Goal: Task Accomplishment & Management: Manage account settings

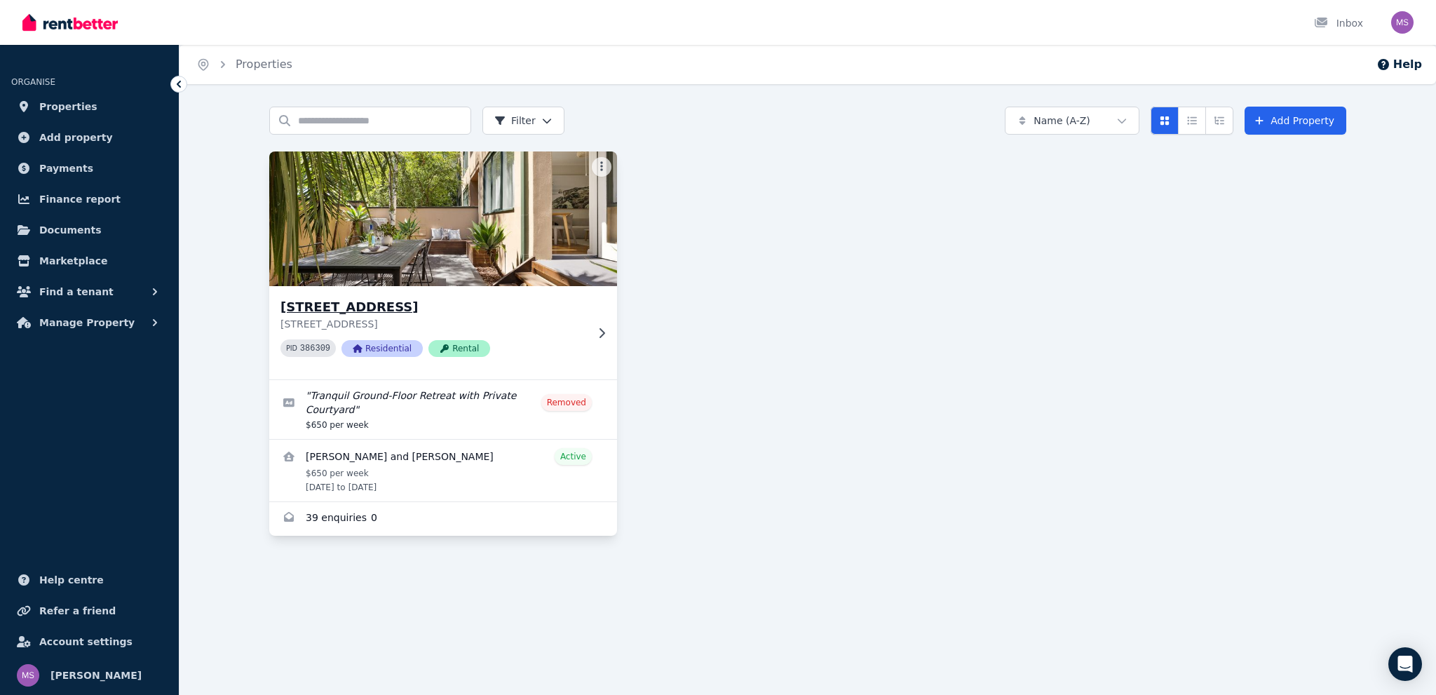
click at [583, 334] on div "[STREET_ADDRESS] PID 386309 Residential Rental" at bounding box center [433, 332] width 306 height 71
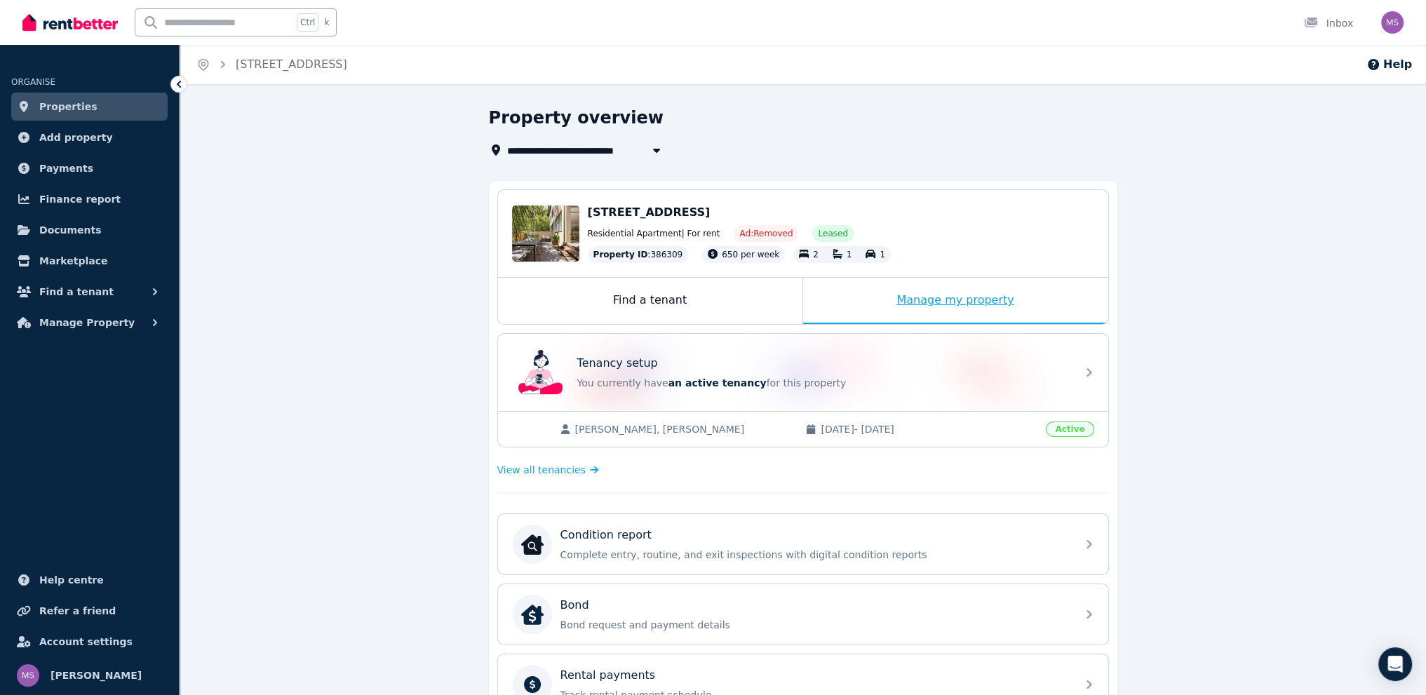
click at [990, 308] on div "Manage my property" at bounding box center [955, 301] width 305 height 46
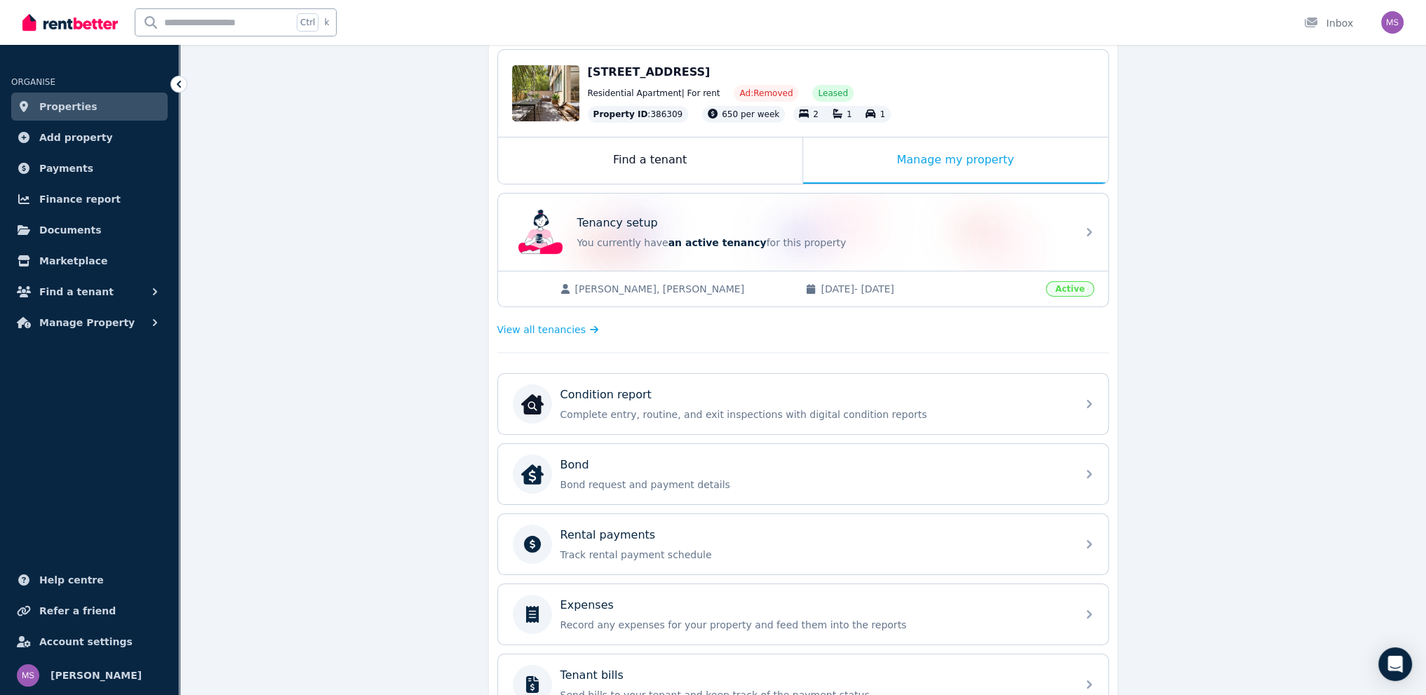
scroll to position [280, 0]
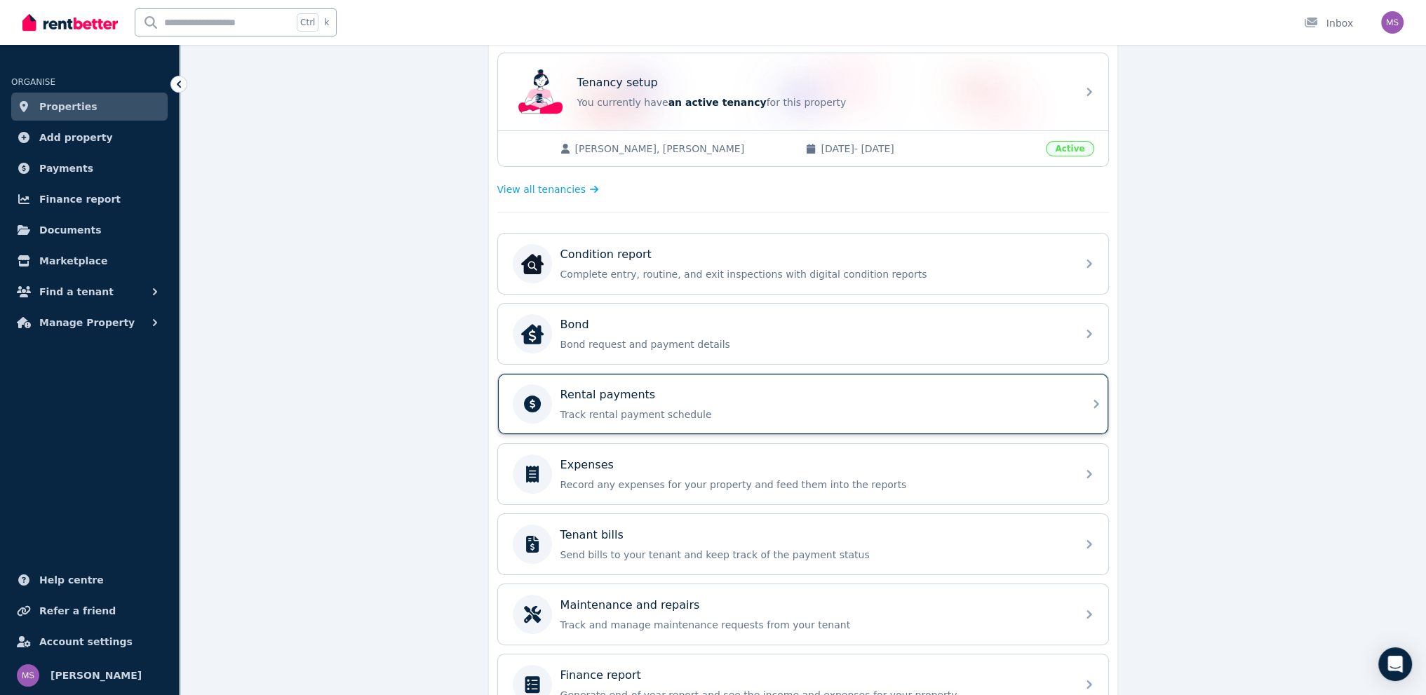
click at [985, 408] on p "Track rental payment schedule" at bounding box center [814, 414] width 508 height 14
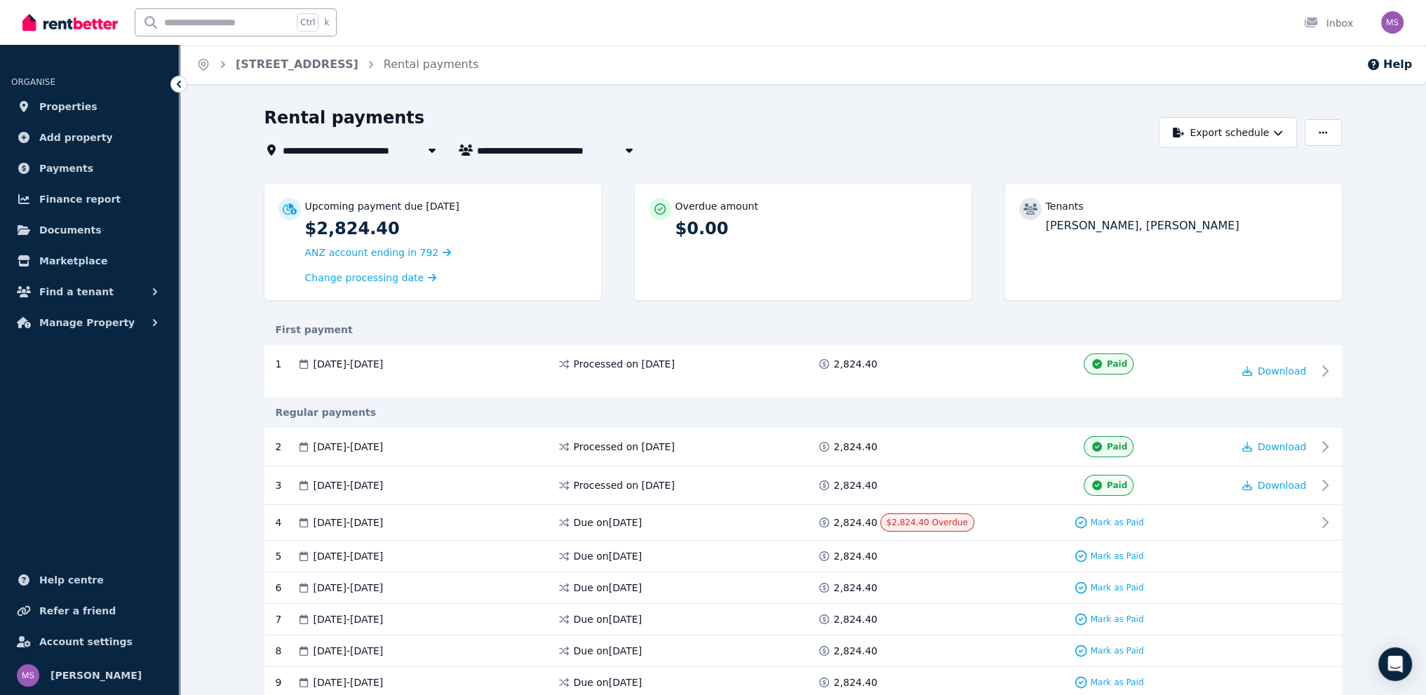
scroll to position [140, 0]
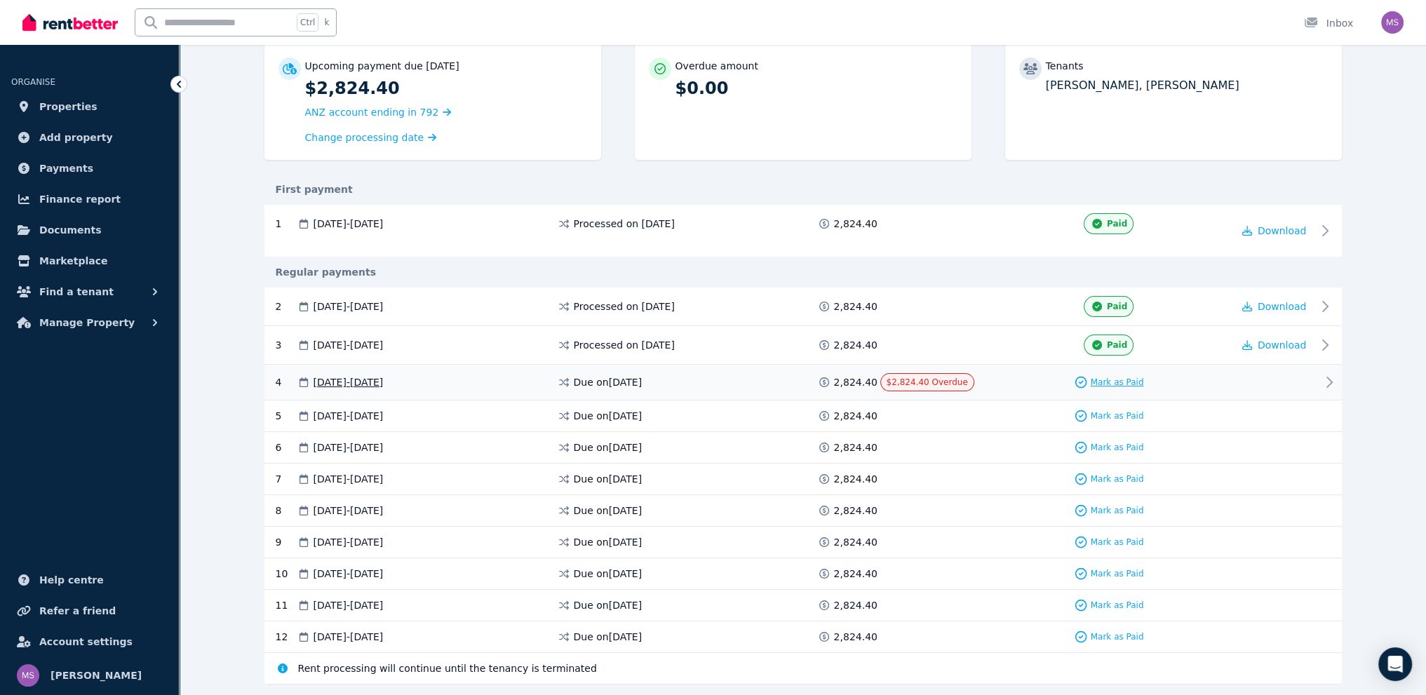
click at [1106, 379] on span "Mark as Paid" at bounding box center [1116, 382] width 53 height 11
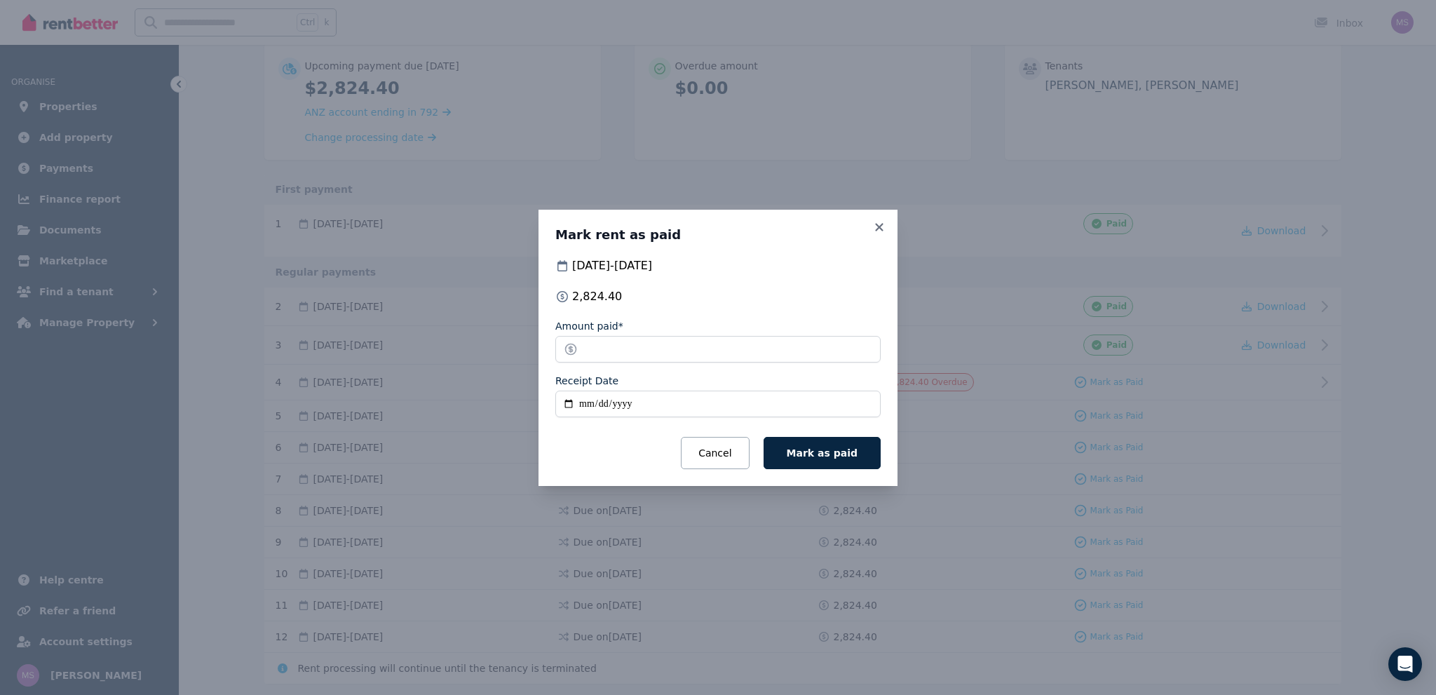
click at [726, 405] on input "Receipt Date" at bounding box center [717, 404] width 325 height 27
click at [568, 406] on input "Receipt Date" at bounding box center [717, 404] width 325 height 27
type input "**********"
click at [841, 455] on span "Mark as paid" at bounding box center [822, 452] width 71 height 11
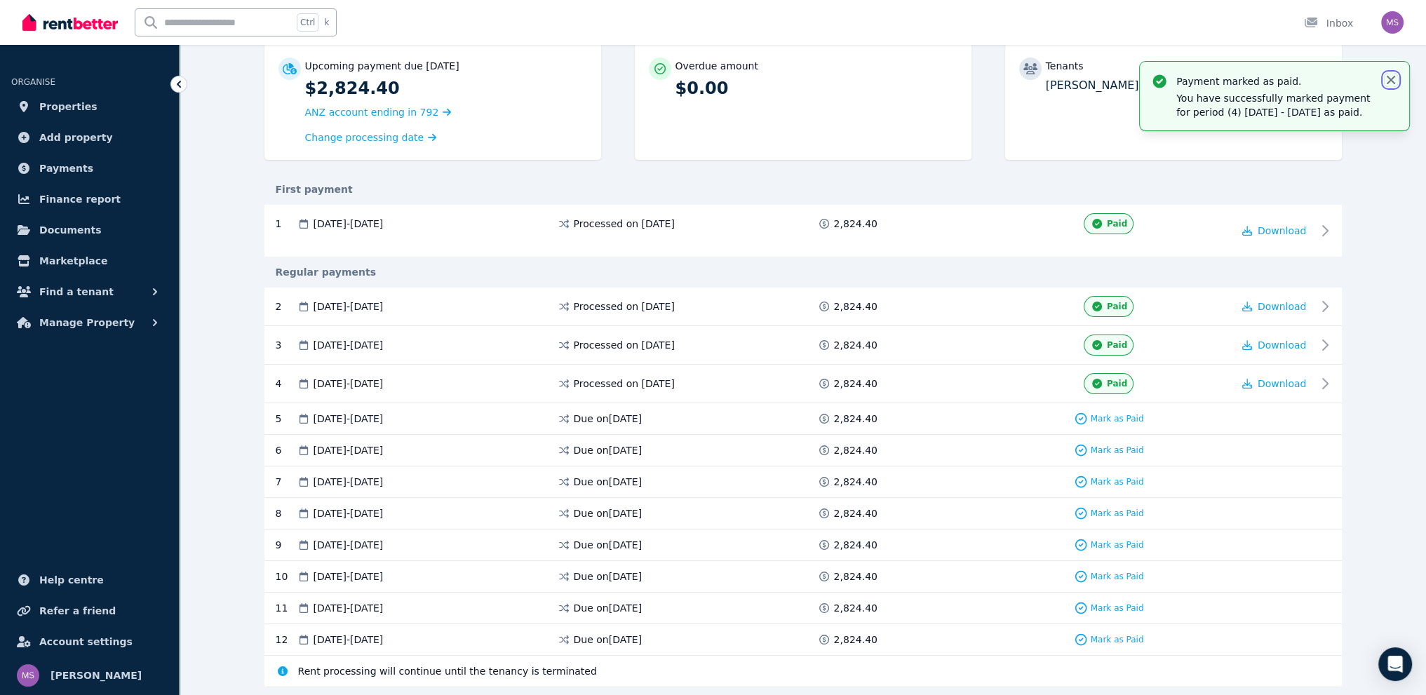
click at [1394, 79] on icon "button" at bounding box center [1391, 80] width 14 height 14
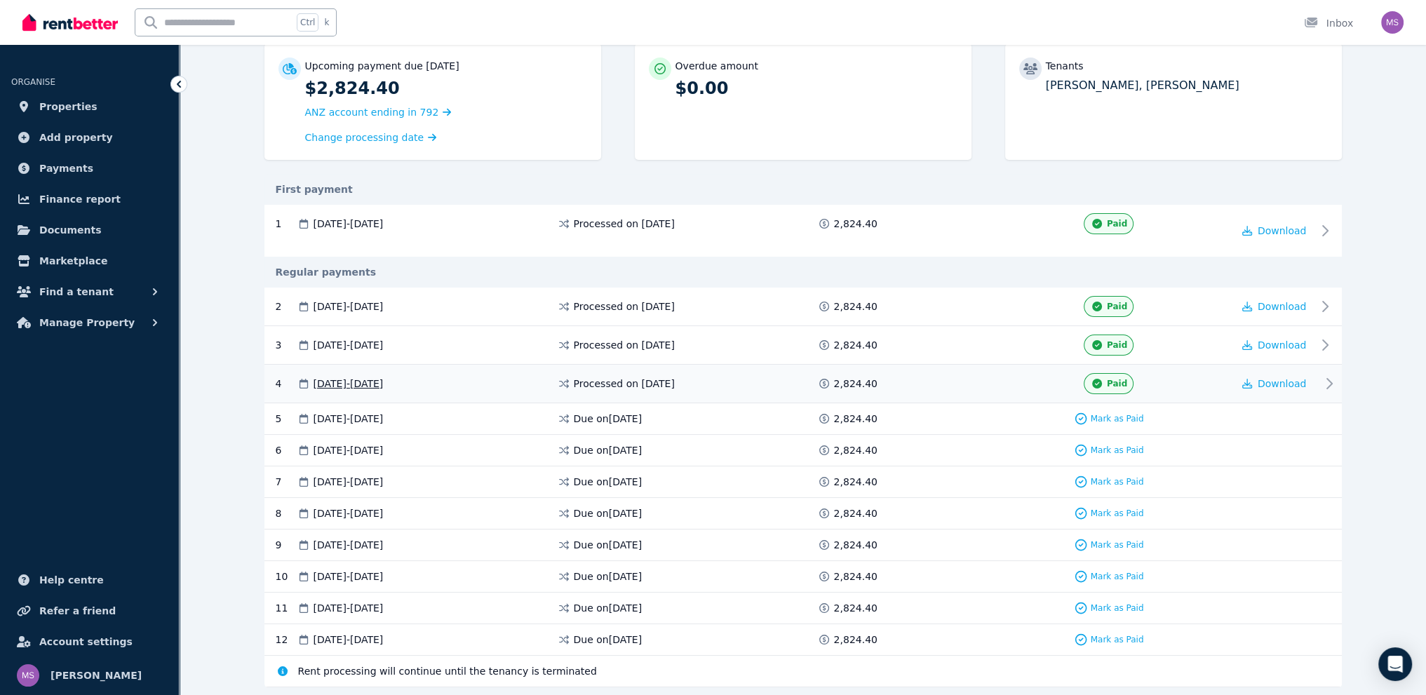
click at [384, 382] on span "01 Sep 2025 - 30 Sep 2025" at bounding box center [348, 384] width 70 height 14
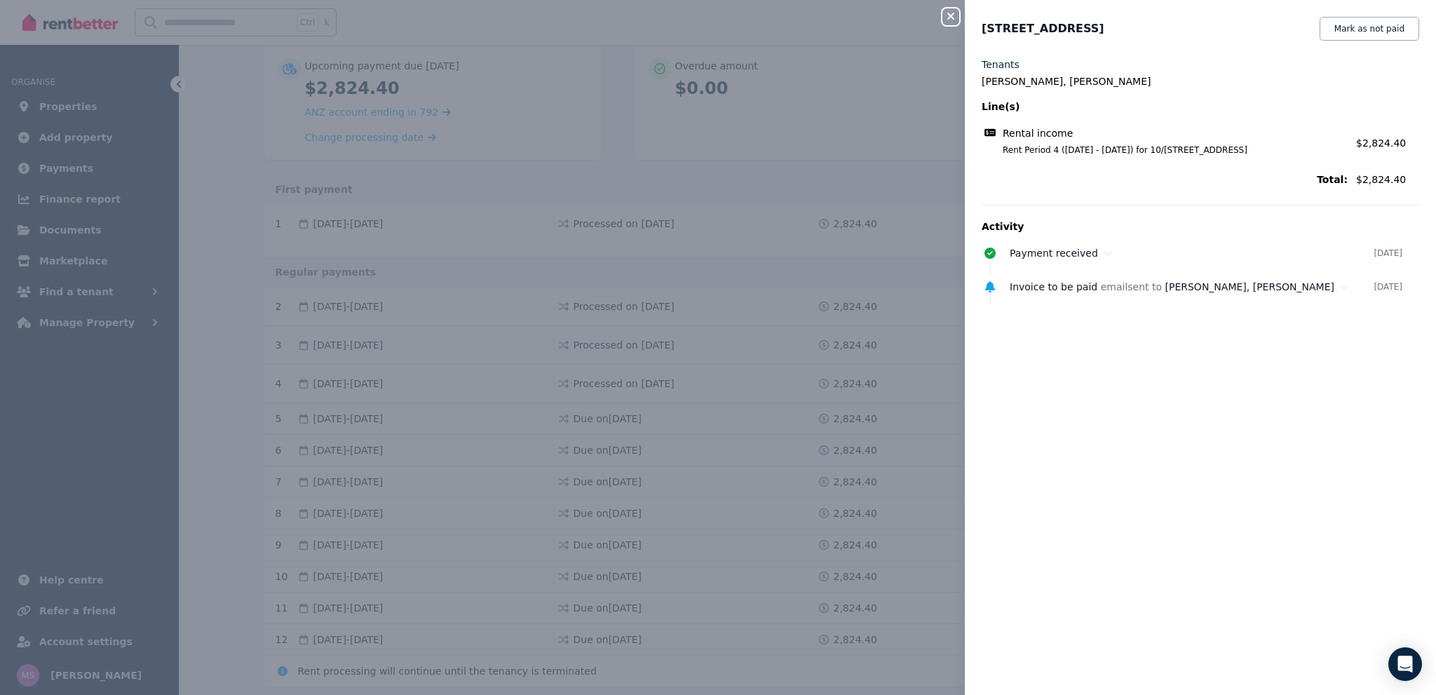
click at [950, 17] on icon "button" at bounding box center [950, 16] width 7 height 7
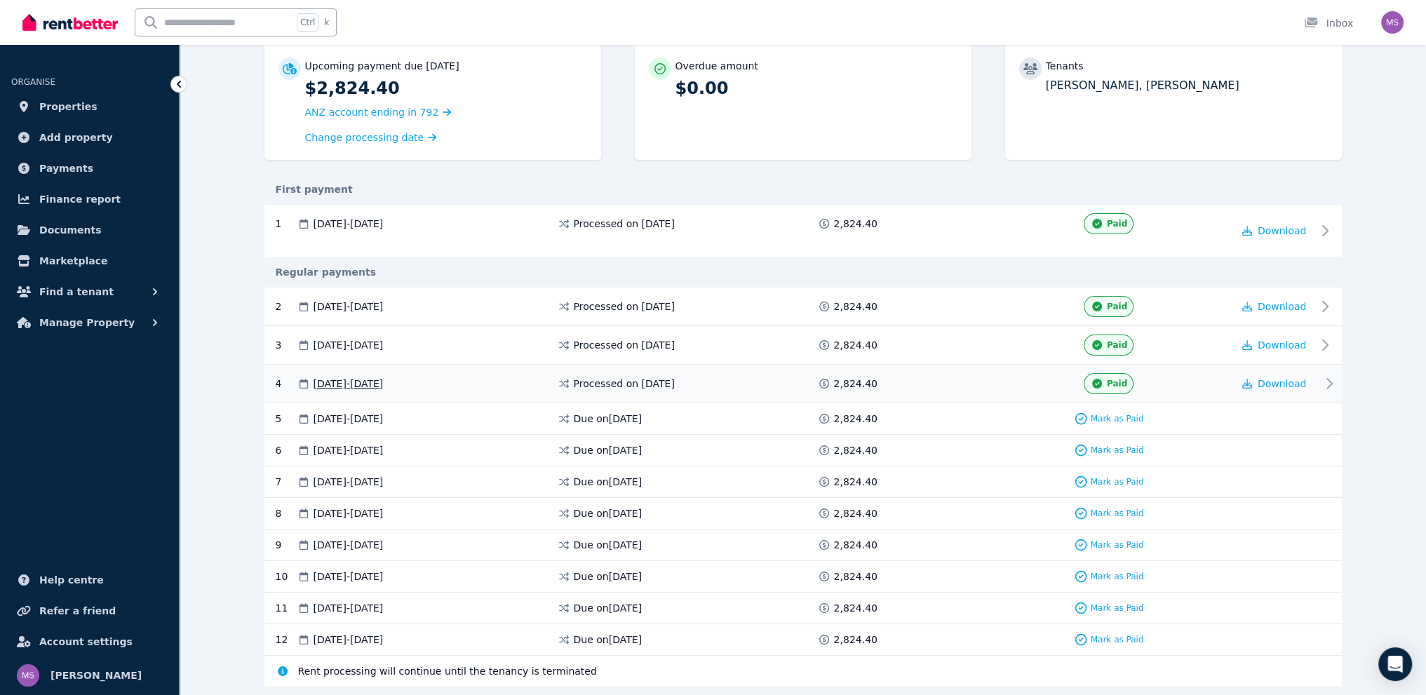
click at [1330, 385] on icon at bounding box center [1328, 383] width 17 height 17
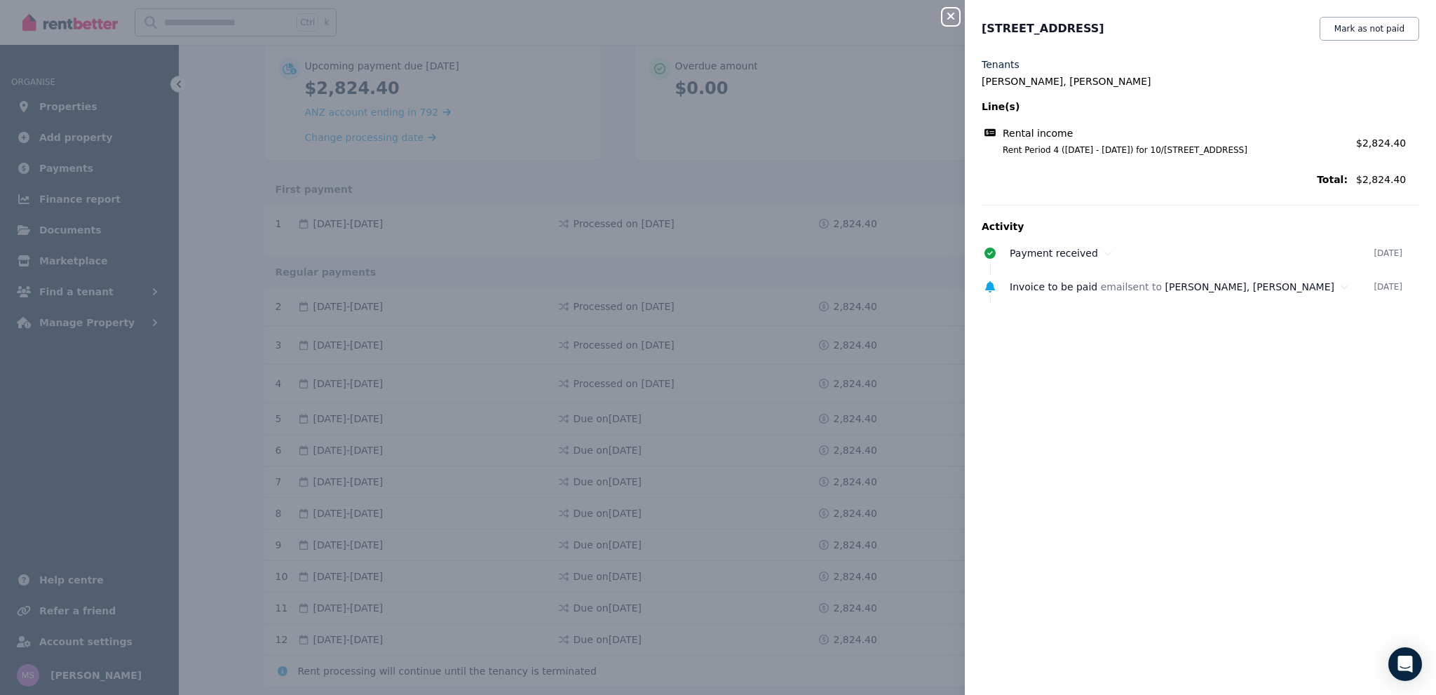
click at [919, 94] on div "Close panel 10/574 Glenferrie Rd, Hawthorn Mark as not paid Tenants Austin Hoga…" at bounding box center [718, 347] width 1436 height 695
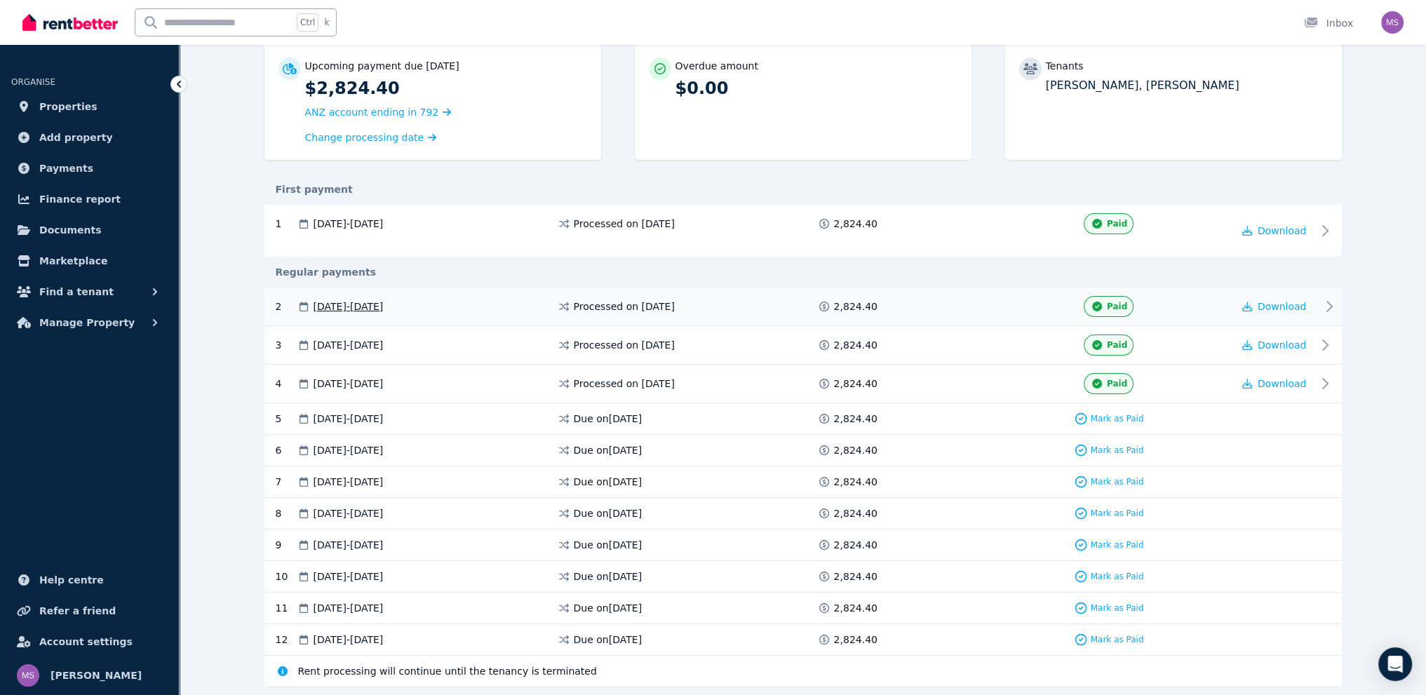
scroll to position [0, 0]
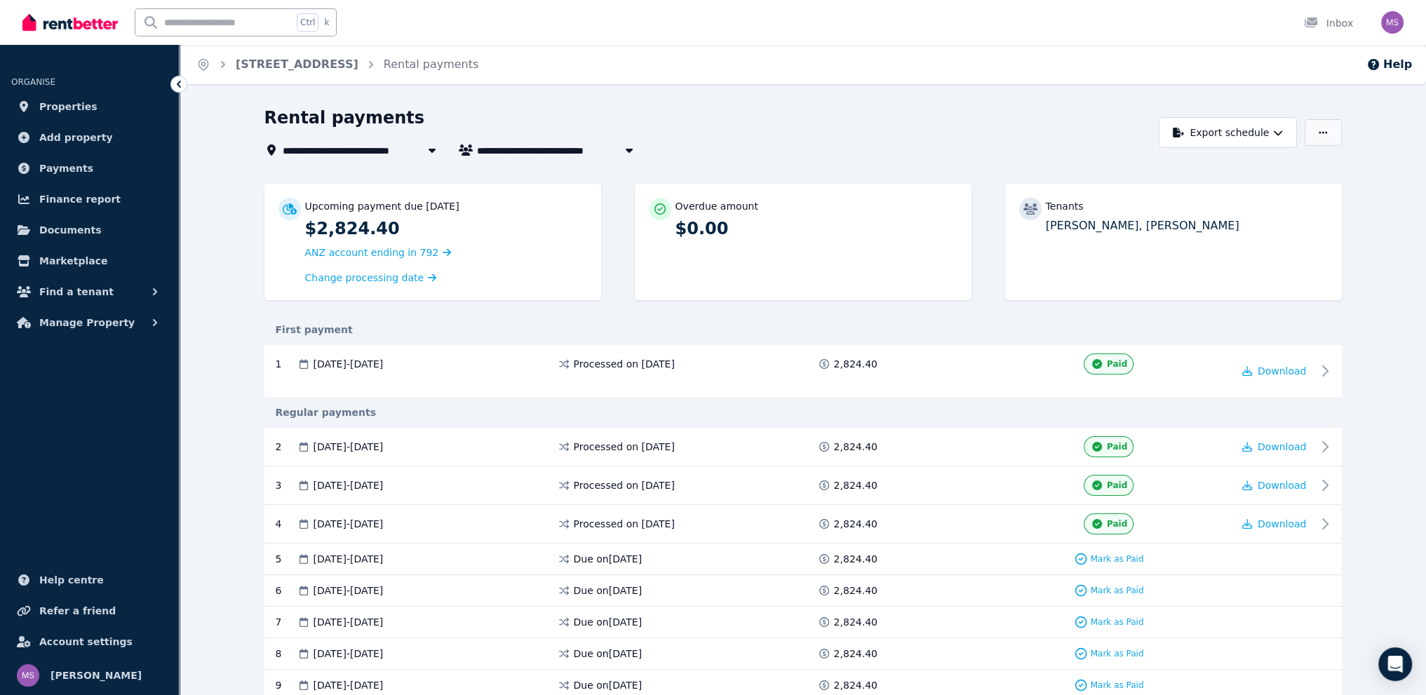
click at [1330, 137] on button "button" at bounding box center [1322, 132] width 36 height 27
click at [1380, 278] on div "**********" at bounding box center [803, 492] width 1246 height 771
click at [834, 321] on div "First payment" at bounding box center [802, 329] width 1077 height 31
click at [337, 61] on link "10/574 Glenferrie Rd, Hawthorn" at bounding box center [297, 64] width 123 height 13
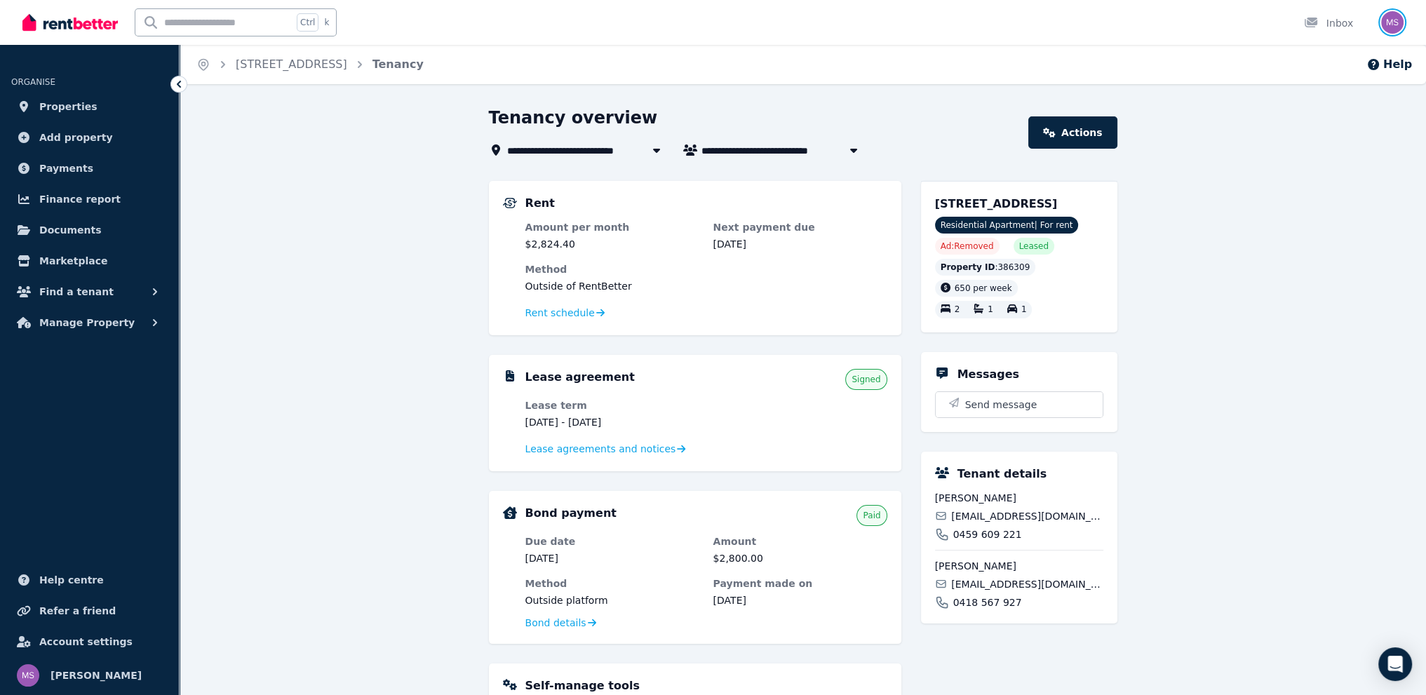
click at [1390, 27] on img "button" at bounding box center [1392, 22] width 22 height 22
click at [1334, 184] on span "Logout" at bounding box center [1336, 185] width 135 height 25
